Goal: Information Seeking & Learning: Learn about a topic

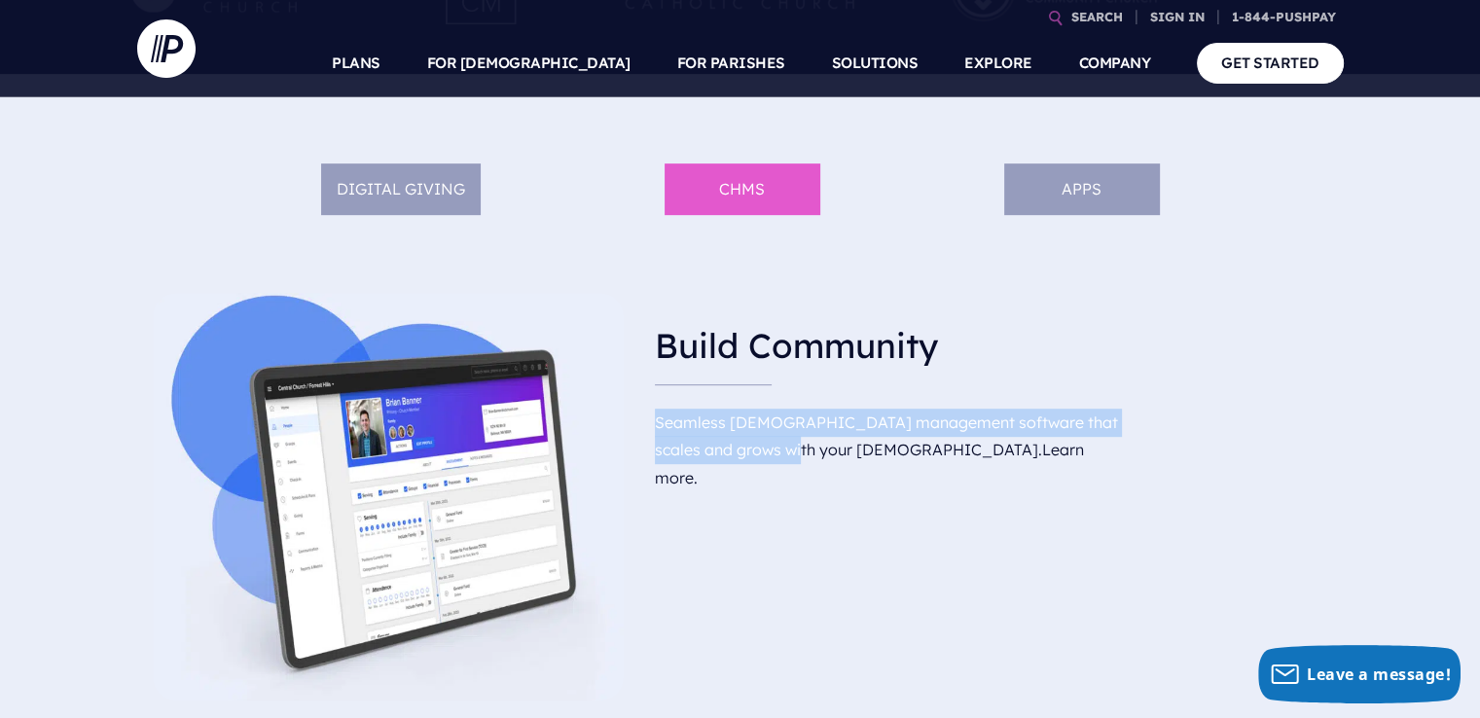
drag, startPoint x: 661, startPoint y: 421, endPoint x: 781, endPoint y: 439, distance: 120.9
click at [774, 439] on p "Seamless [DEMOGRAPHIC_DATA] management software that scales and grows with your…" at bounding box center [891, 450] width 472 height 99
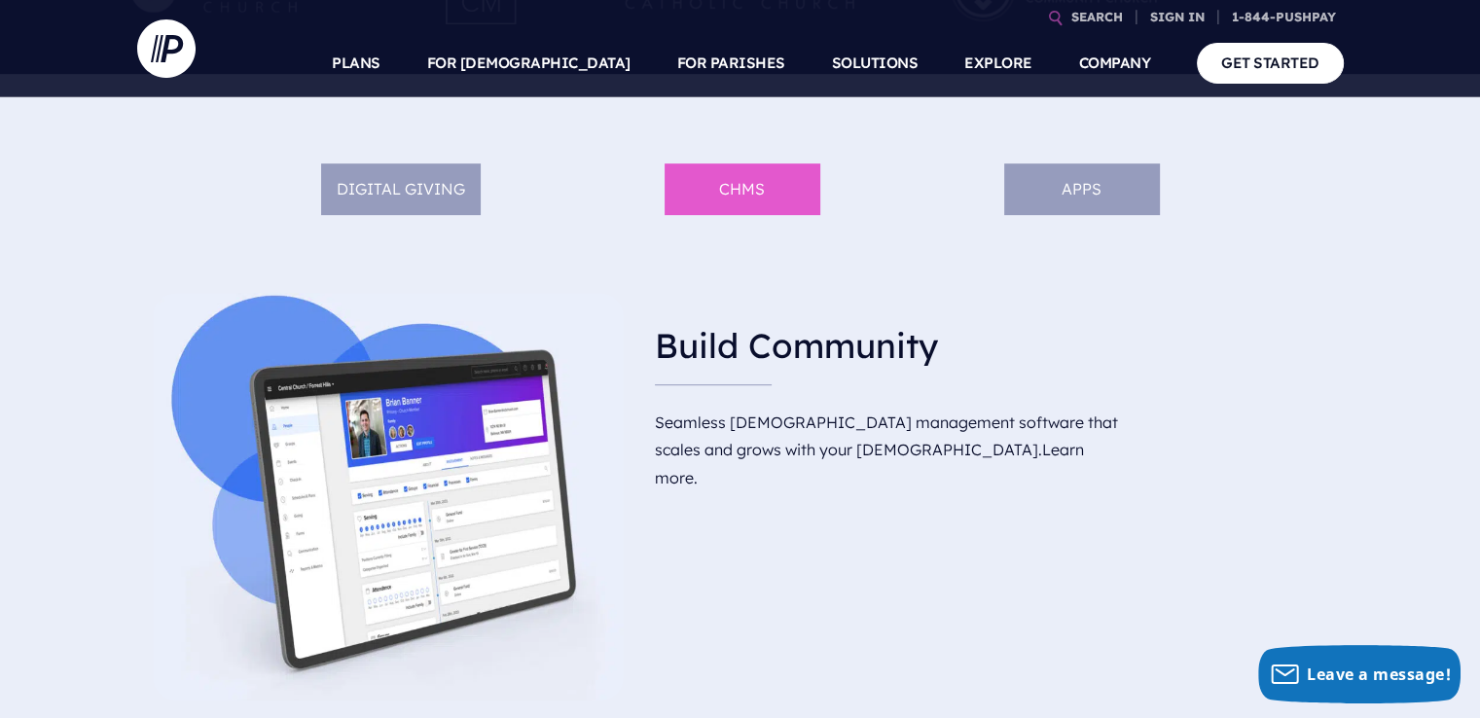
click at [787, 441] on p "Seamless [DEMOGRAPHIC_DATA] management software that scales and grows with your…" at bounding box center [891, 450] width 472 height 99
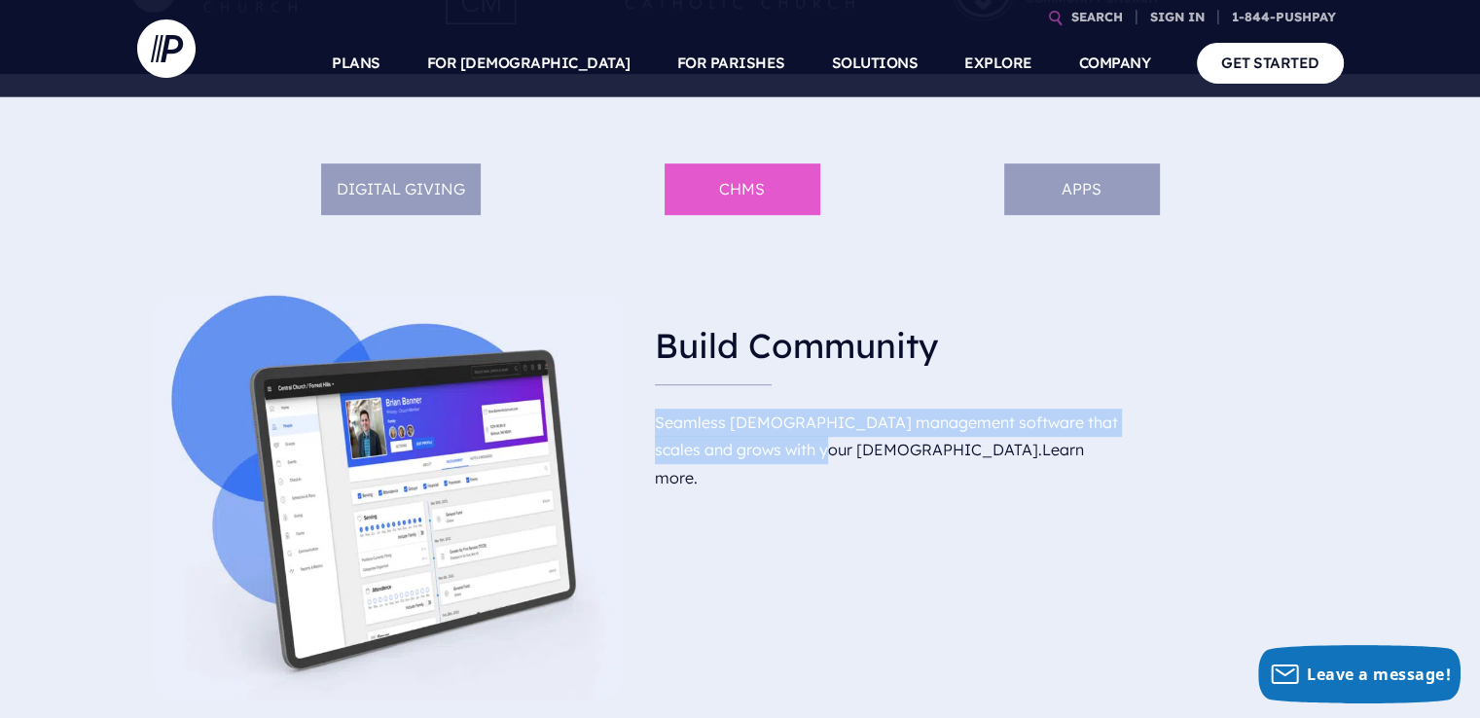
drag, startPoint x: 790, startPoint y: 449, endPoint x: 665, endPoint y: 419, distance: 128.1
click at [665, 419] on p "Seamless [DEMOGRAPHIC_DATA] management software that scales and grows with your…" at bounding box center [891, 450] width 472 height 99
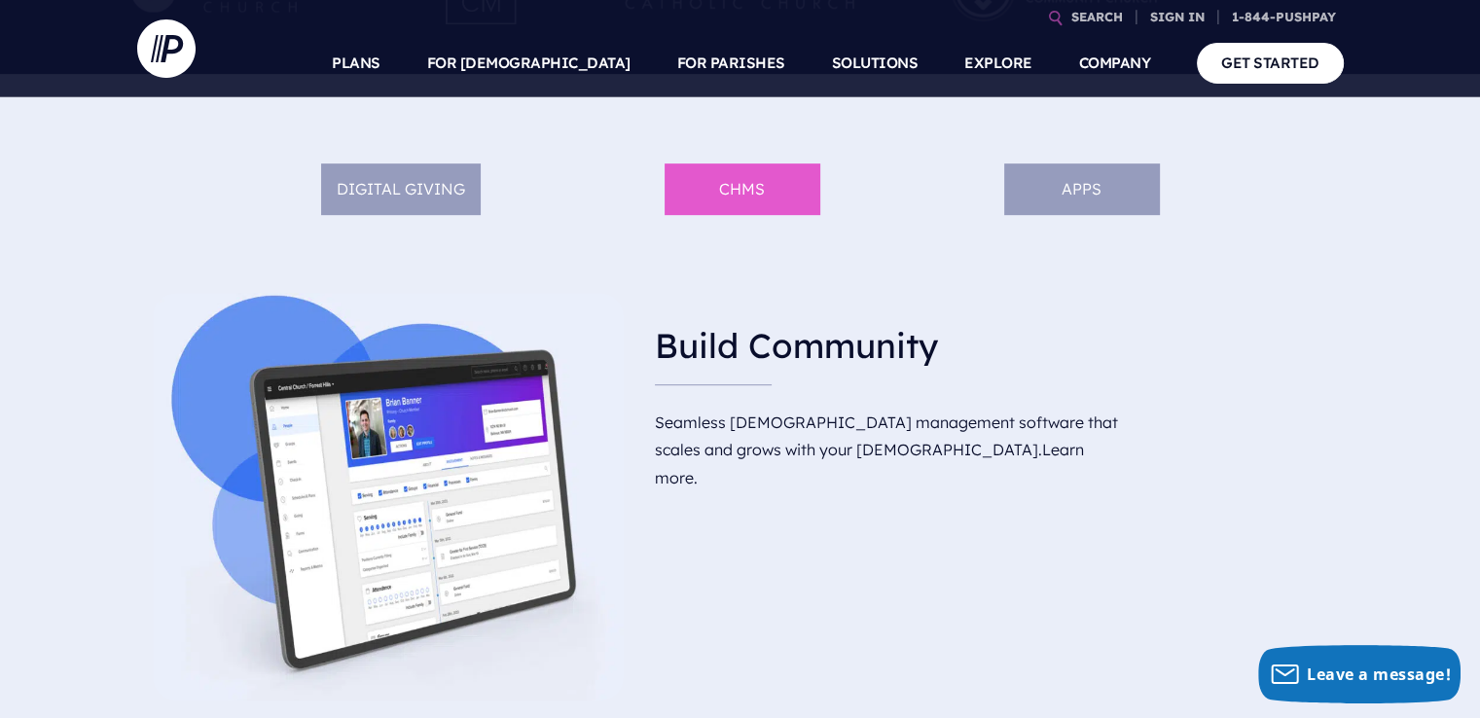
click at [925, 537] on div "Build Community [DEMOGRAPHIC_DATA] management software that scales and grows wi…" at bounding box center [890, 496] width 503 height 439
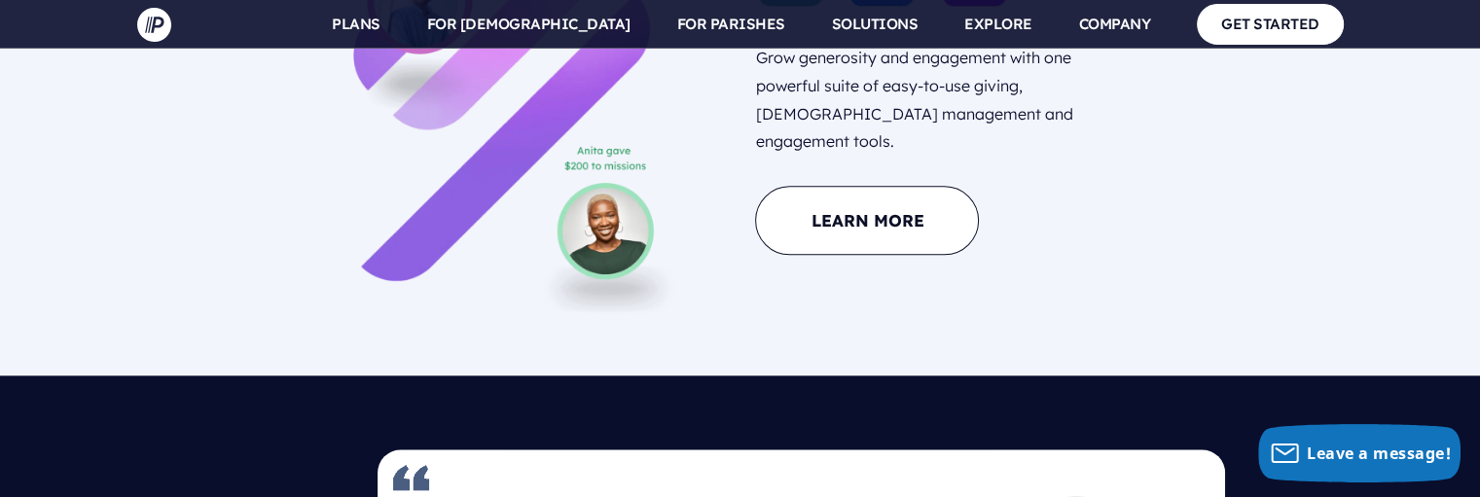
scroll to position [1801, 0]
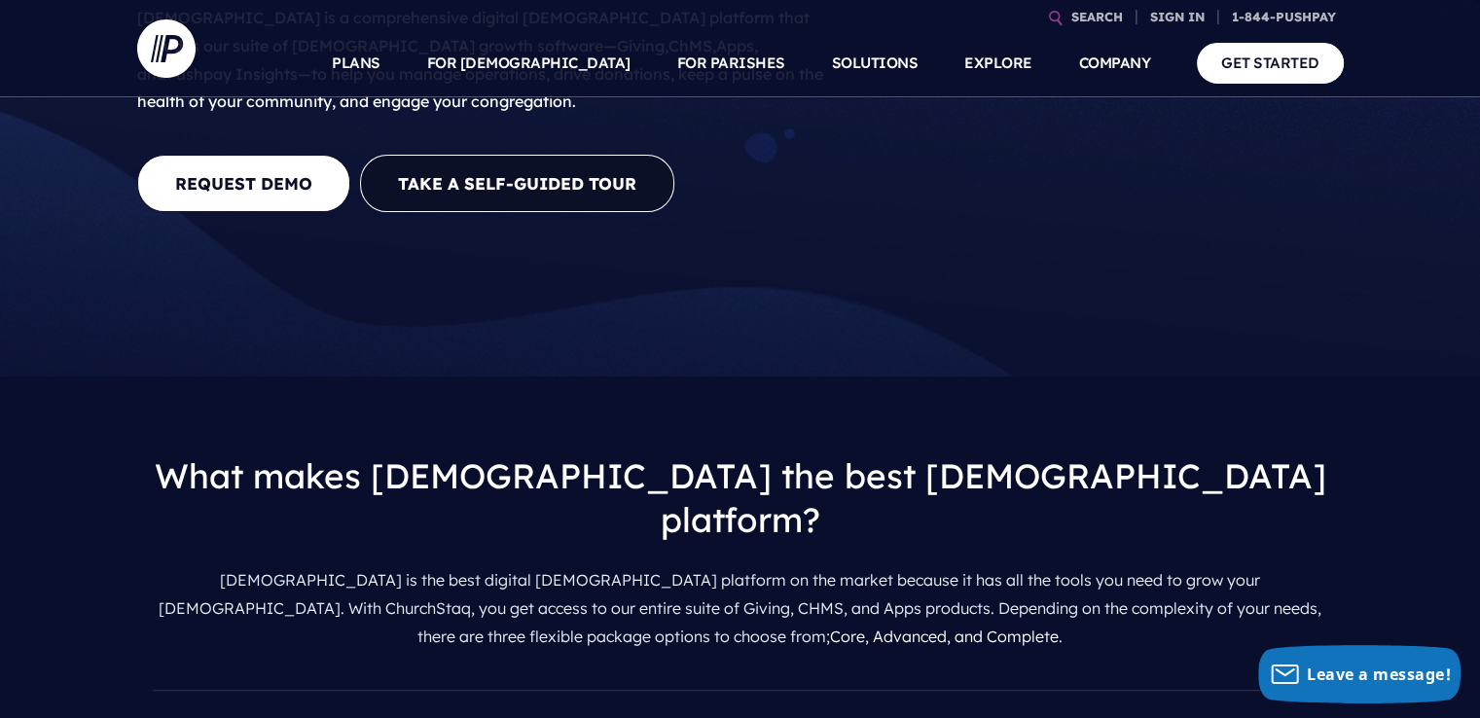
scroll to position [486, 0]
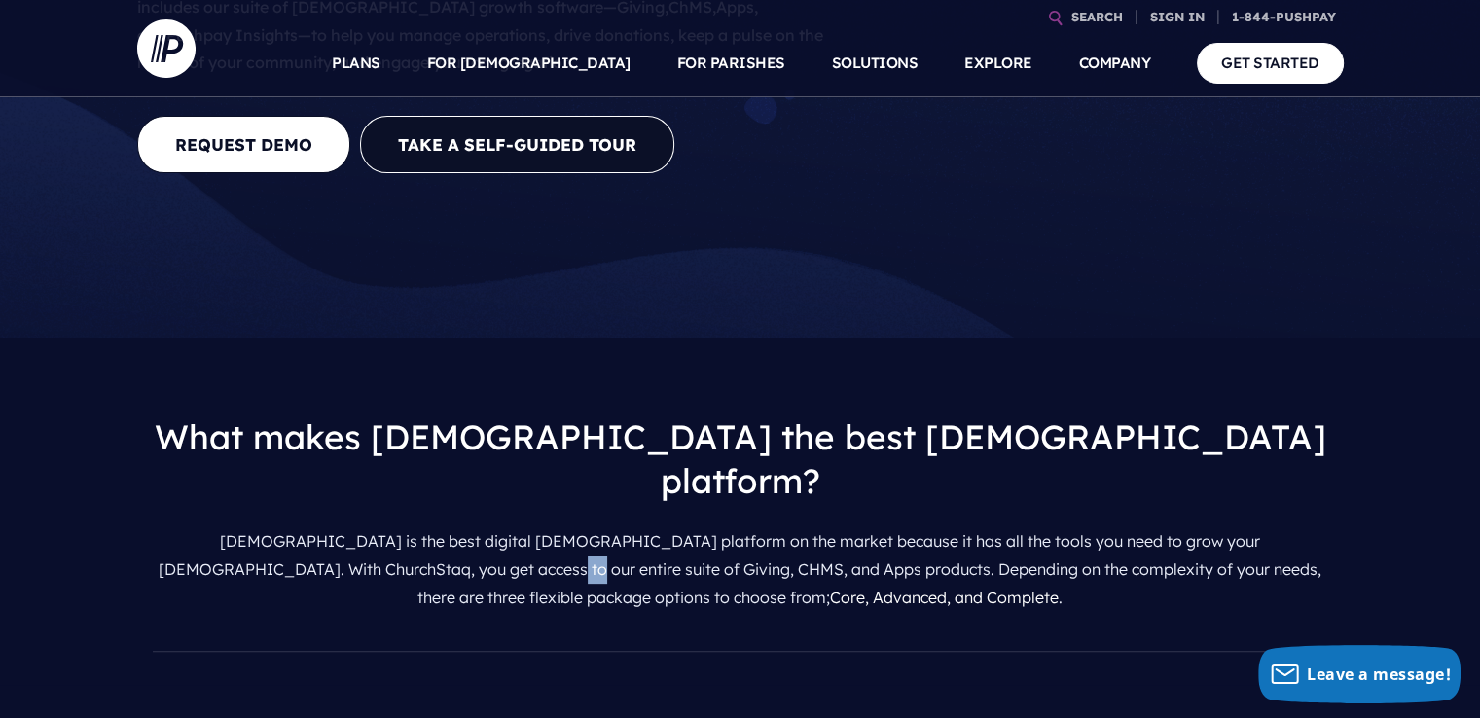
drag, startPoint x: 338, startPoint y: 419, endPoint x: 374, endPoint y: 417, distance: 36.0
click at [374, 496] on p "ChurchStaq is the best digital church platform on the market because it has all…" at bounding box center [740, 568] width 1175 height 99
click at [408, 496] on p "ChurchStaq is the best digital church platform on the market because it has all…" at bounding box center [740, 568] width 1175 height 99
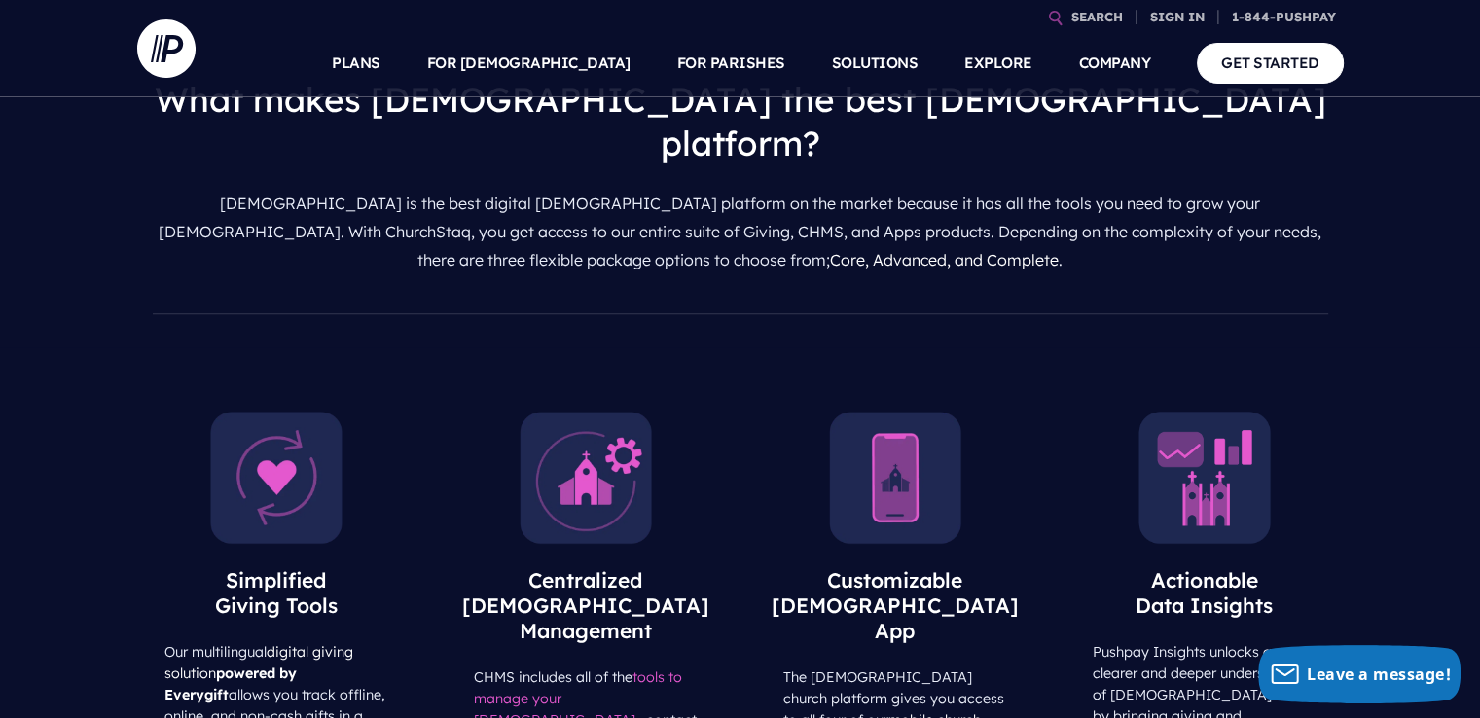
scroll to position [875, 0]
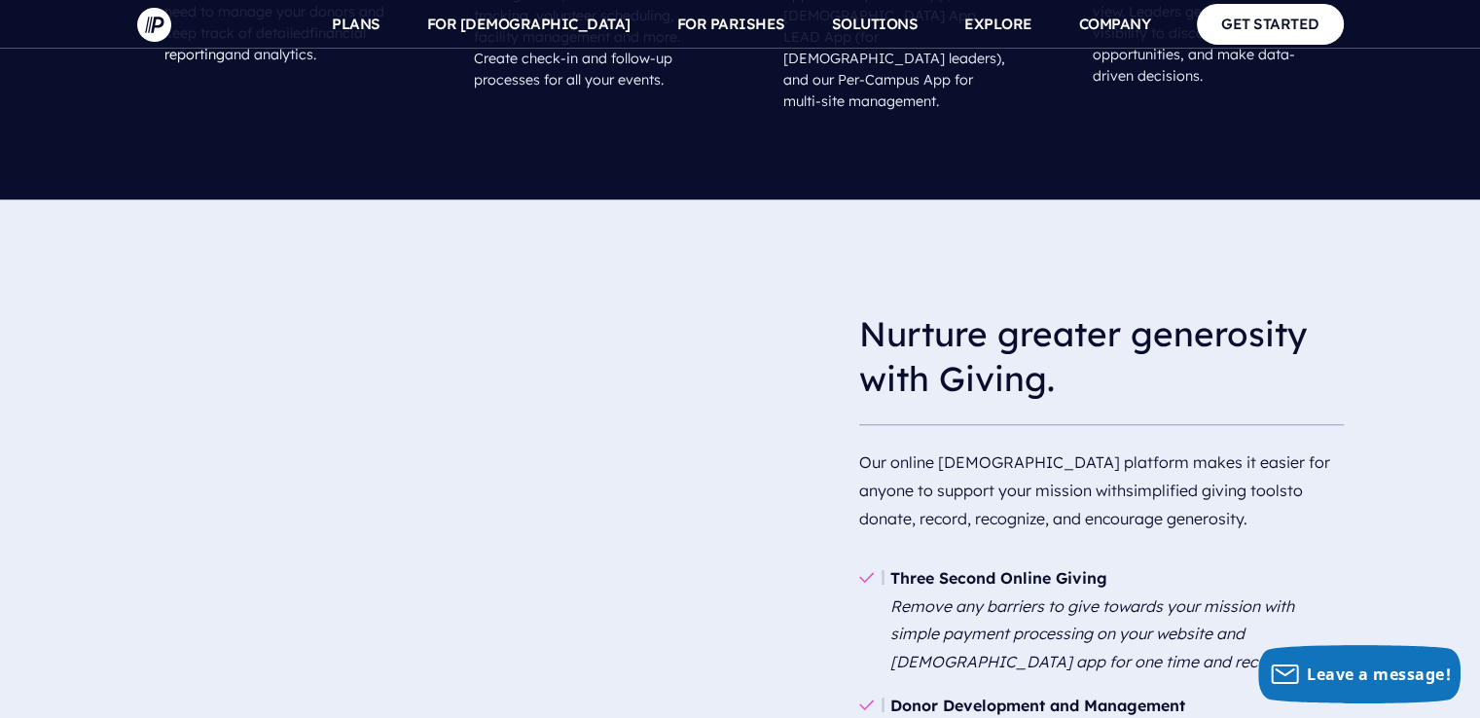
scroll to position [1572, 0]
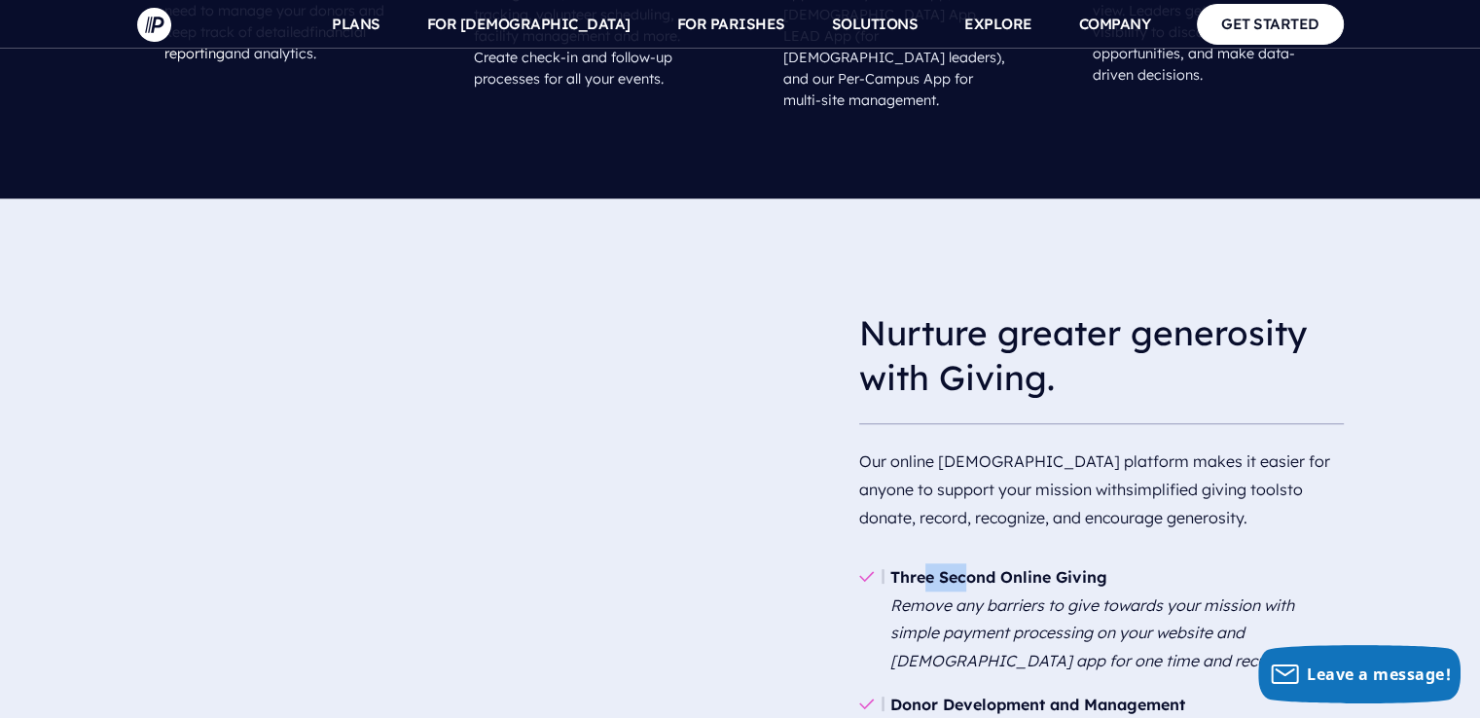
drag, startPoint x: 923, startPoint y: 402, endPoint x: 969, endPoint y: 396, distance: 46.1
click at [969, 567] on b "Three Second Online Giving" at bounding box center [998, 576] width 217 height 19
click at [990, 567] on b "Three Second Online Giving" at bounding box center [998, 576] width 217 height 19
drag, startPoint x: 1116, startPoint y: 399, endPoint x: 886, endPoint y: 399, distance: 229.6
click at [886, 555] on li "Three Second Online Giving Remove any barriers to give towards your mission wit…" at bounding box center [1101, 618] width 484 height 127
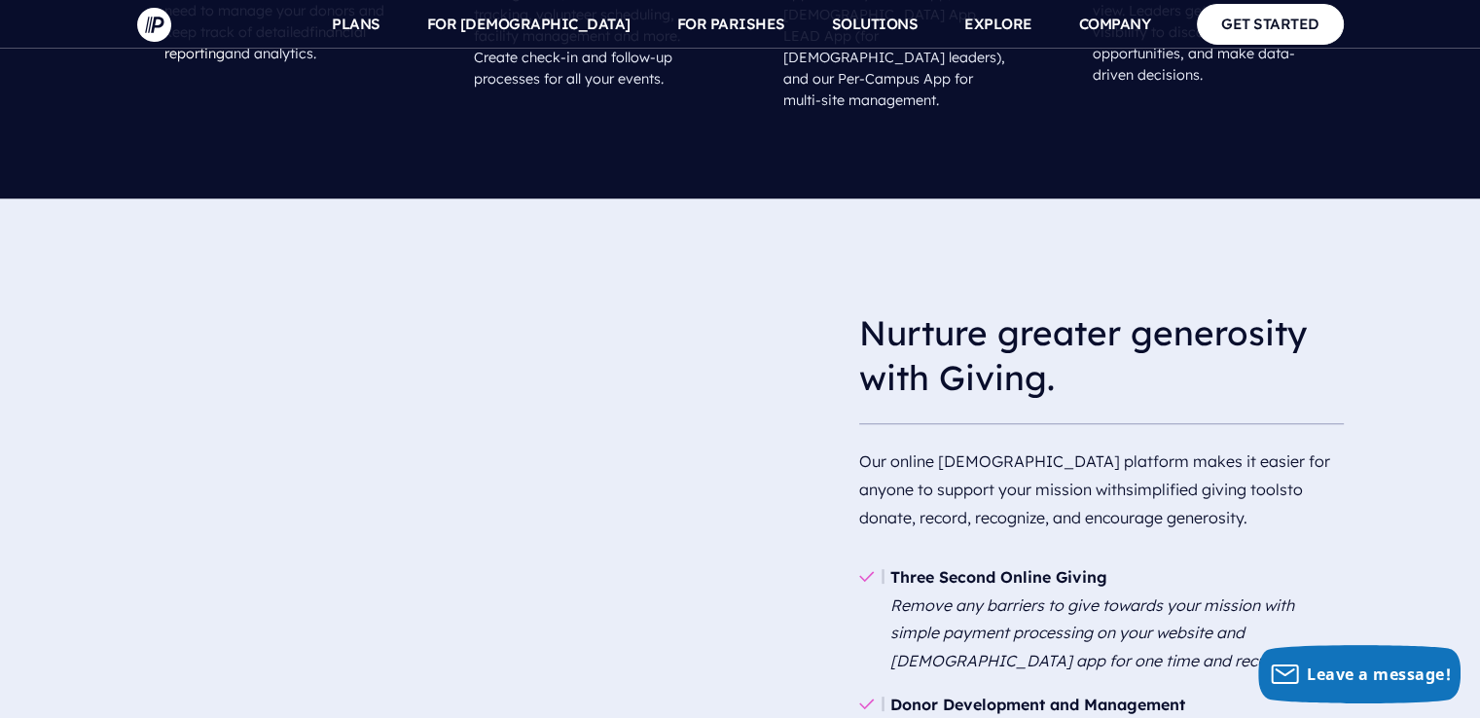
click at [942, 595] on em "Remove any barriers to give towards your mission with simple payment processing…" at bounding box center [1113, 633] width 447 height 76
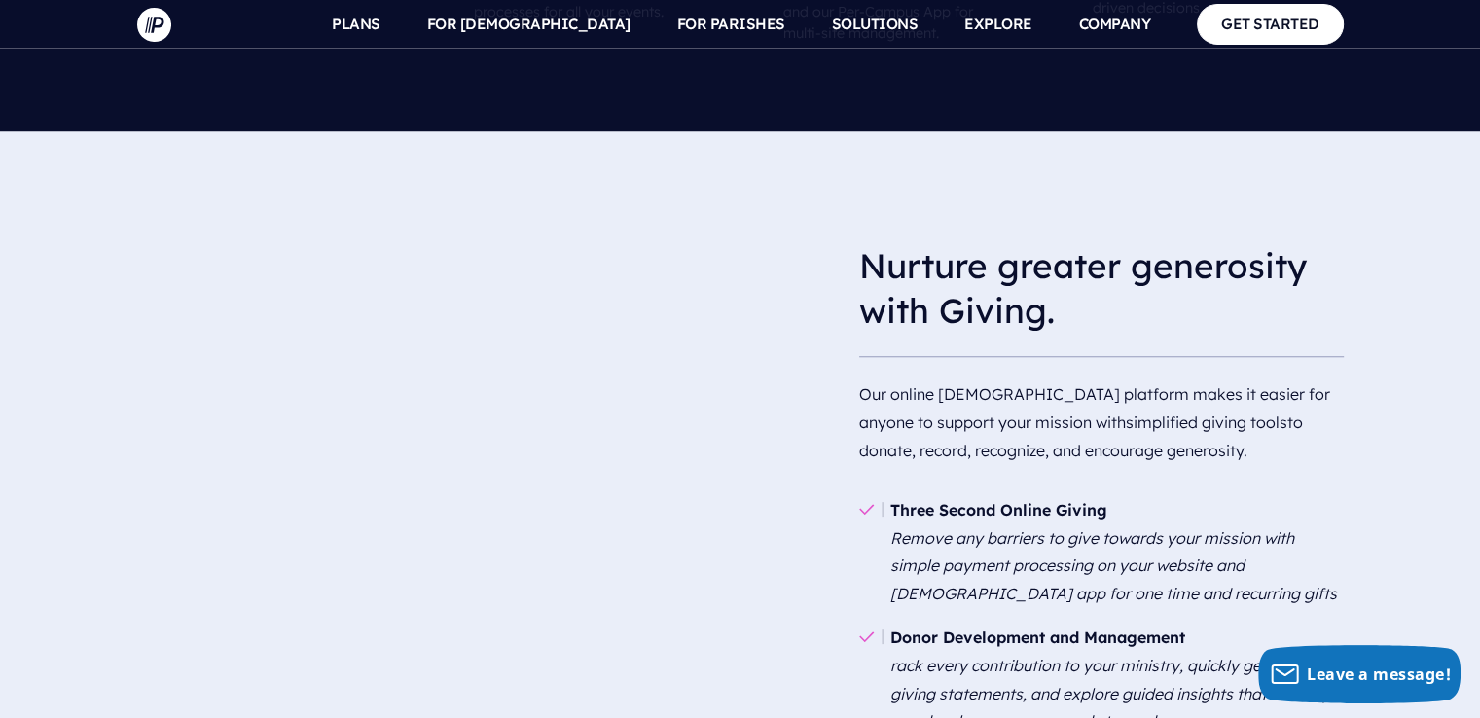
scroll to position [1669, 0]
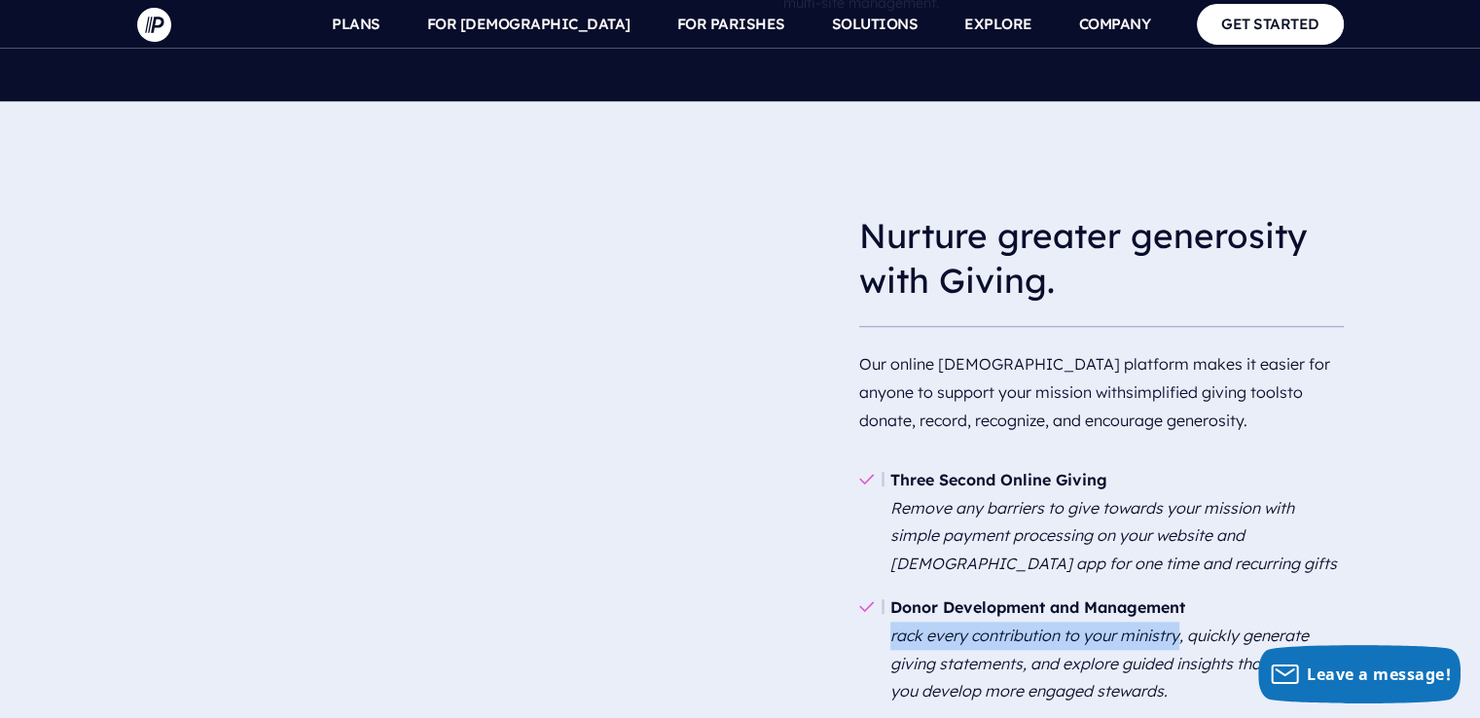
drag, startPoint x: 888, startPoint y: 456, endPoint x: 1176, endPoint y: 460, distance: 288.0
click at [1176, 625] on em "rack every contribution to your ministry, quickly generate giving statements, a…" at bounding box center [1111, 663] width 442 height 76
click at [1112, 625] on em "rack every contribution to your ministry, quickly generate giving statements, a…" at bounding box center [1111, 663] width 442 height 76
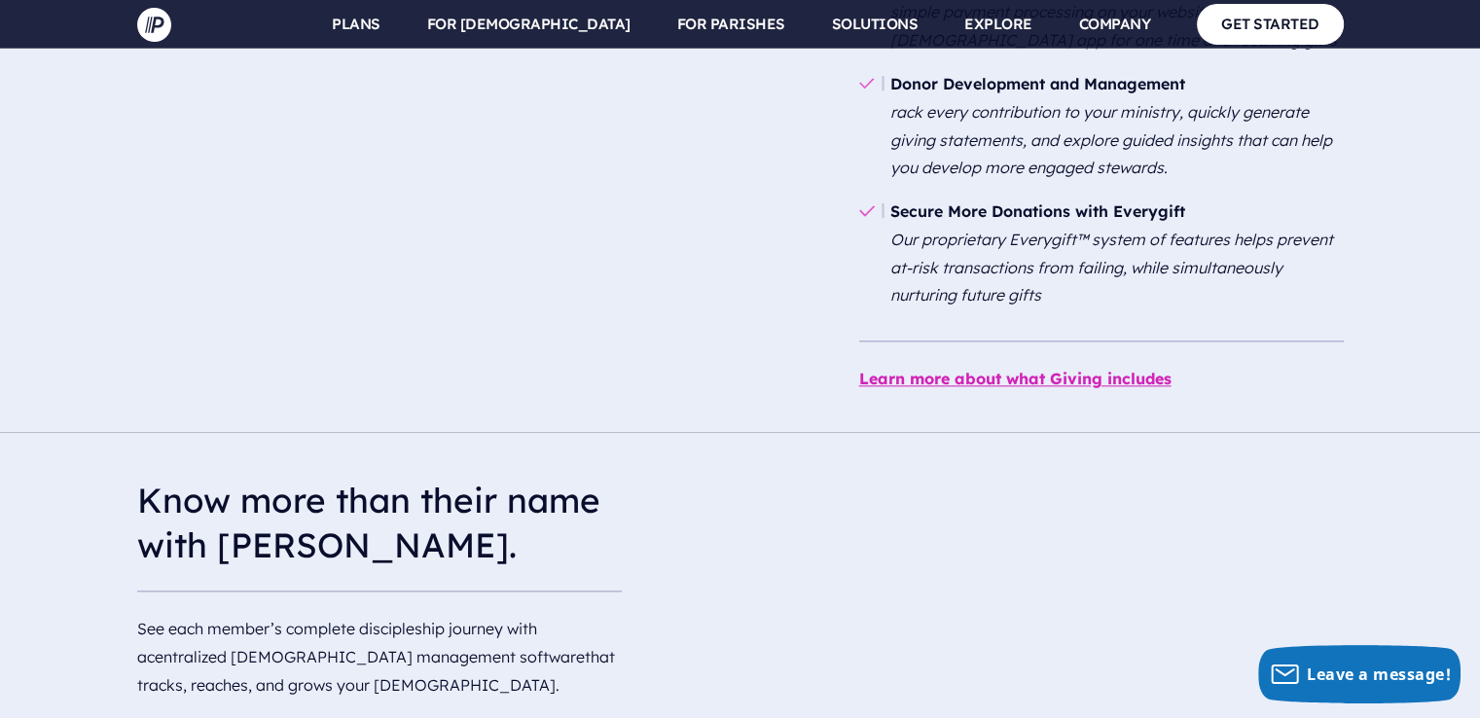
scroll to position [2253, 0]
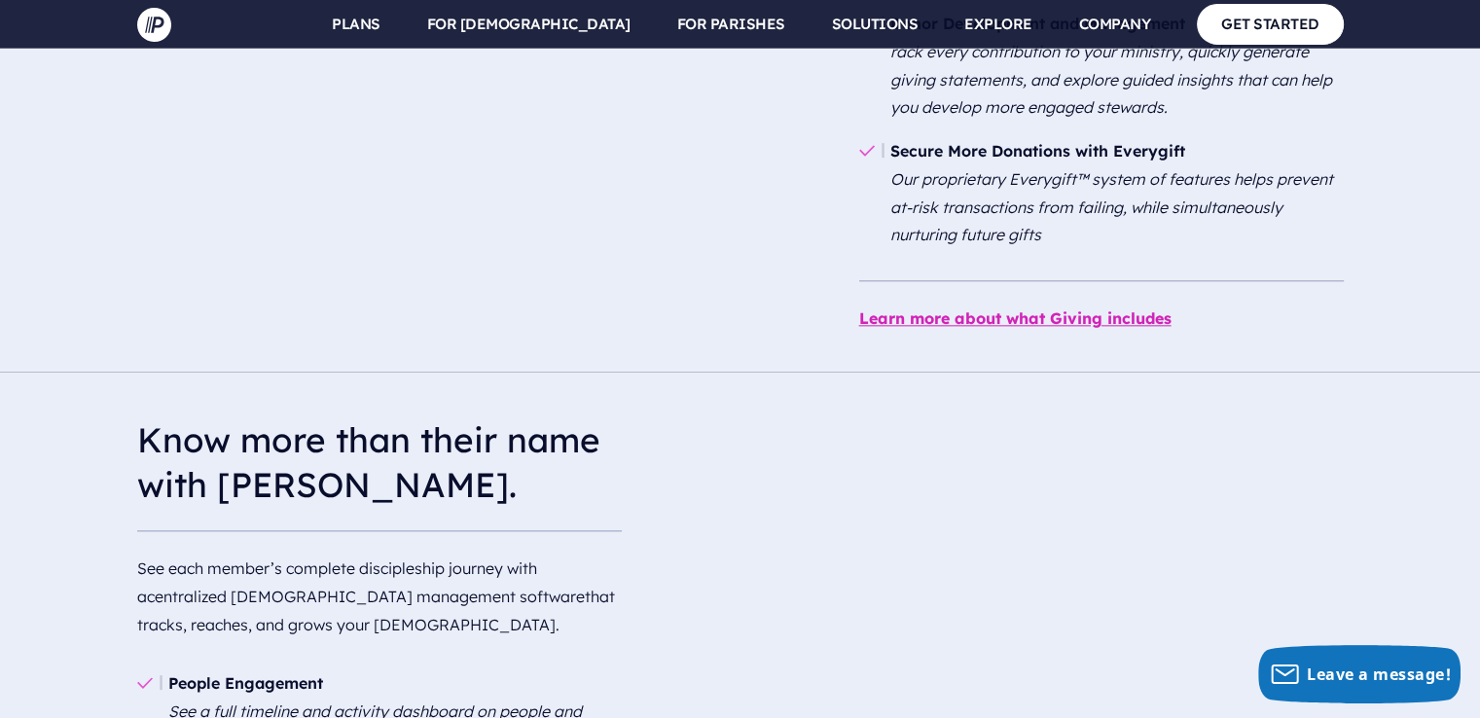
click at [403, 547] on p "See each member’s complete discipleship journey with a centralized church manag…" at bounding box center [379, 596] width 484 height 99
click at [510, 547] on p "See each member’s complete discipleship journey with a centralized church manag…" at bounding box center [379, 596] width 484 height 99
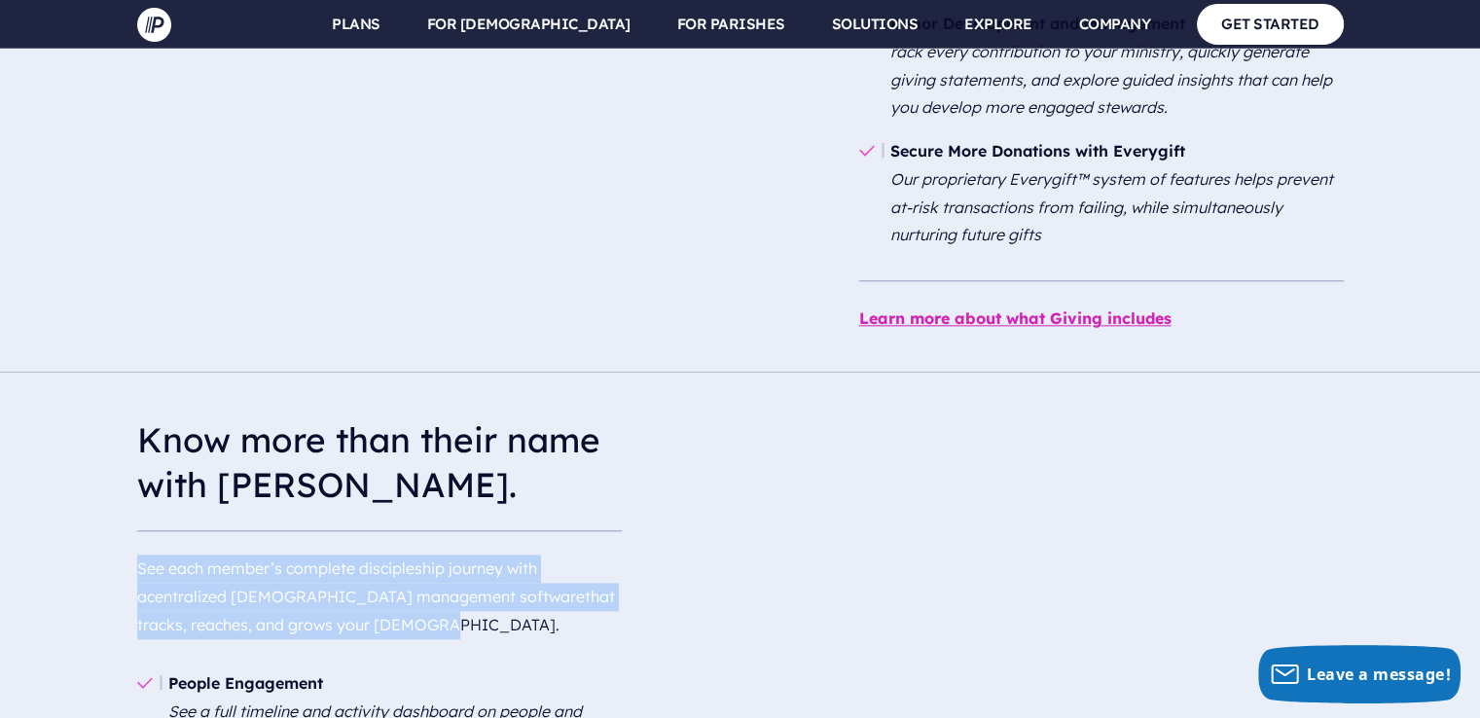
drag, startPoint x: 145, startPoint y: 390, endPoint x: 315, endPoint y: 445, distance: 178.7
click at [315, 547] on p "See each member’s complete discipleship journey with a centralized church manag…" at bounding box center [379, 596] width 484 height 99
click at [494, 547] on p "See each member’s complete discipleship journey with a centralized church manag…" at bounding box center [379, 596] width 484 height 99
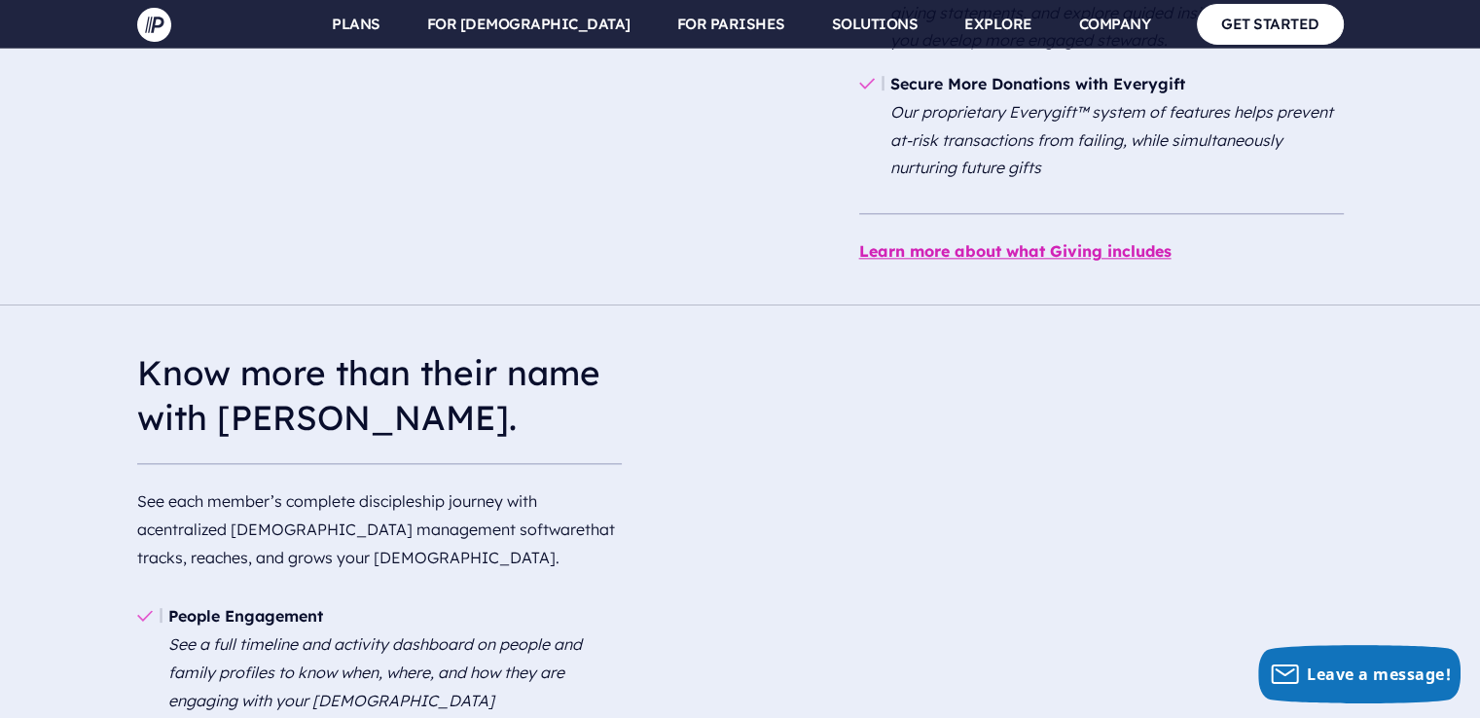
scroll to position [2350, 0]
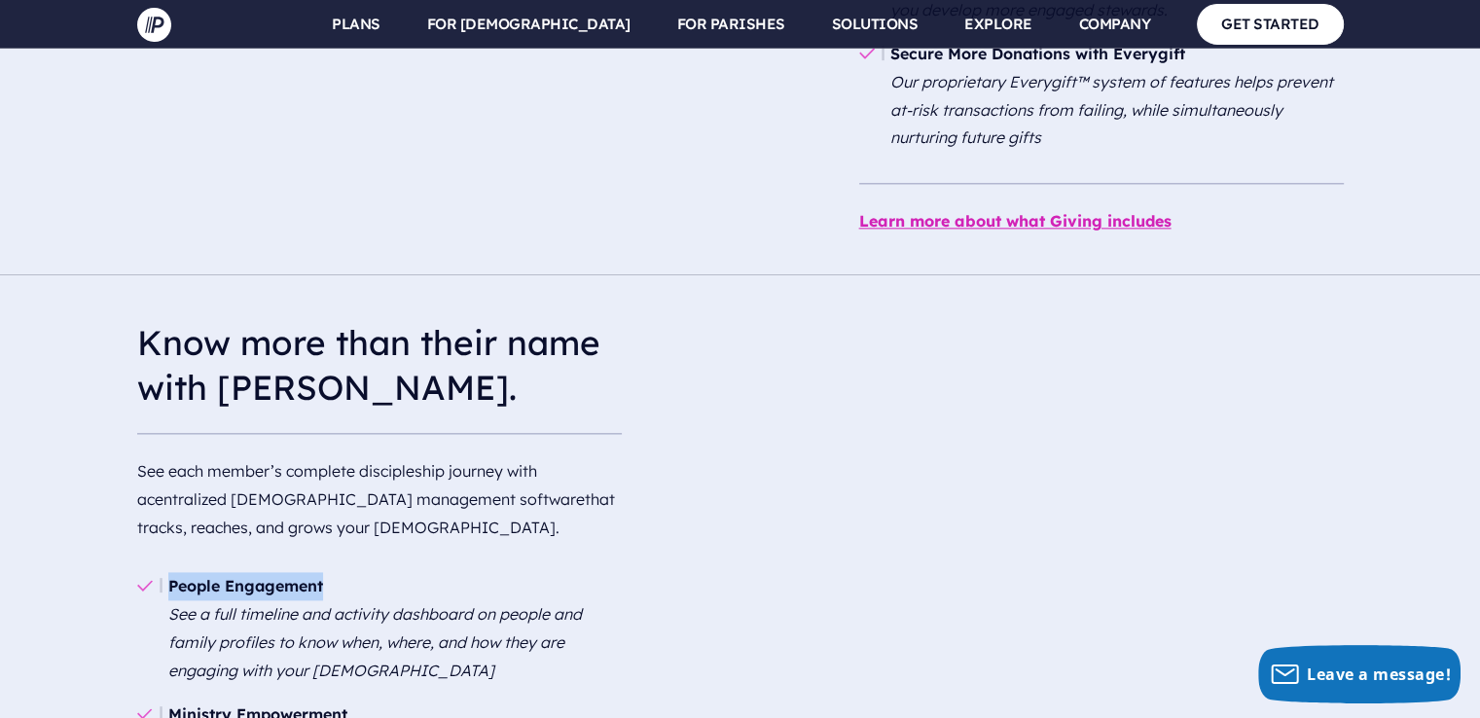
drag, startPoint x: 174, startPoint y: 406, endPoint x: 331, endPoint y: 402, distance: 156.7
click at [331, 564] on li "People Engagement See a full timeline and activity dashboard on people and fami…" at bounding box center [379, 627] width 484 height 127
click at [288, 604] on em "See a full timeline and activity dashboard on people and family profiles to kno…" at bounding box center [374, 642] width 413 height 76
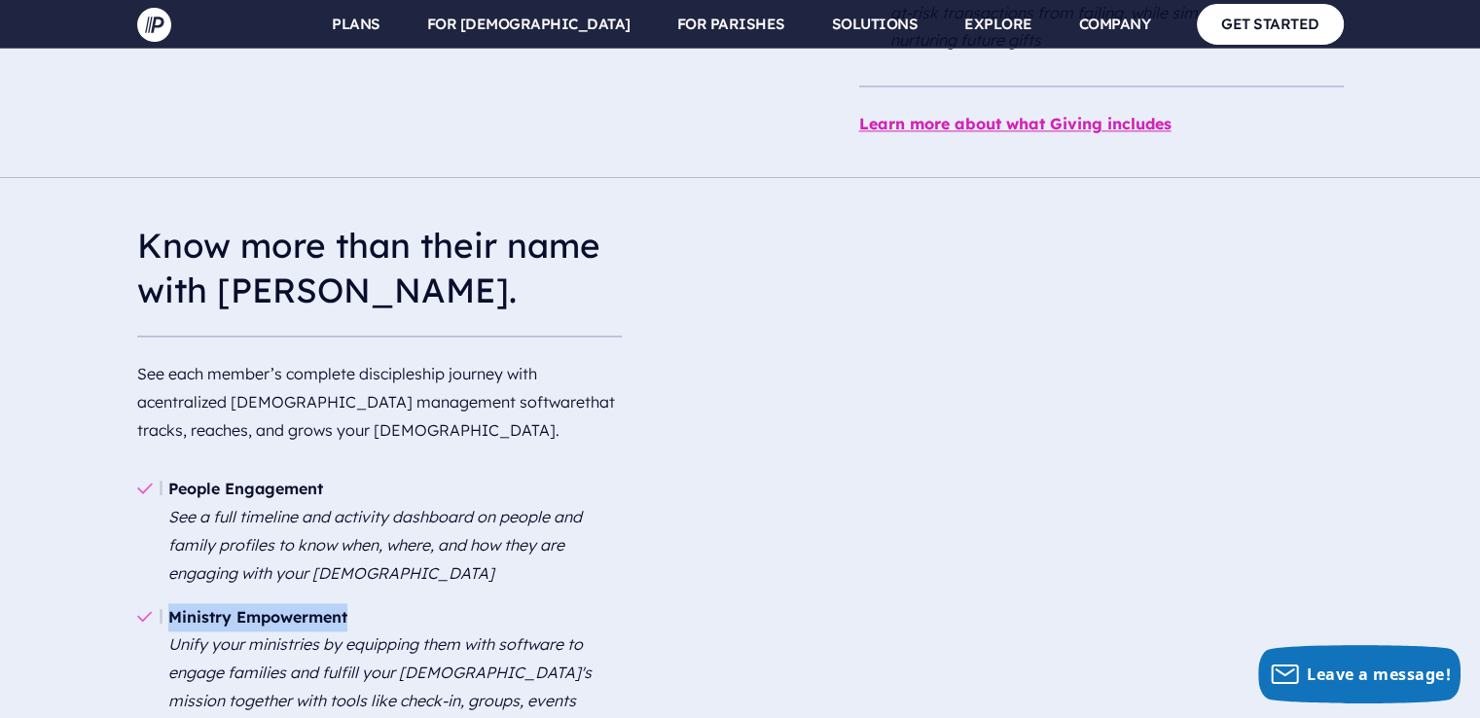
drag, startPoint x: 366, startPoint y: 438, endPoint x: 178, endPoint y: 445, distance: 187.9
click at [178, 595] on li "Ministry Empowerment Unify your ministries by equipping them with software to e…" at bounding box center [379, 687] width 484 height 184
click at [429, 595] on li "Ministry Empowerment Unify your ministries by equipping them with software to e…" at bounding box center [379, 687] width 484 height 184
